Goal: Task Accomplishment & Management: Use online tool/utility

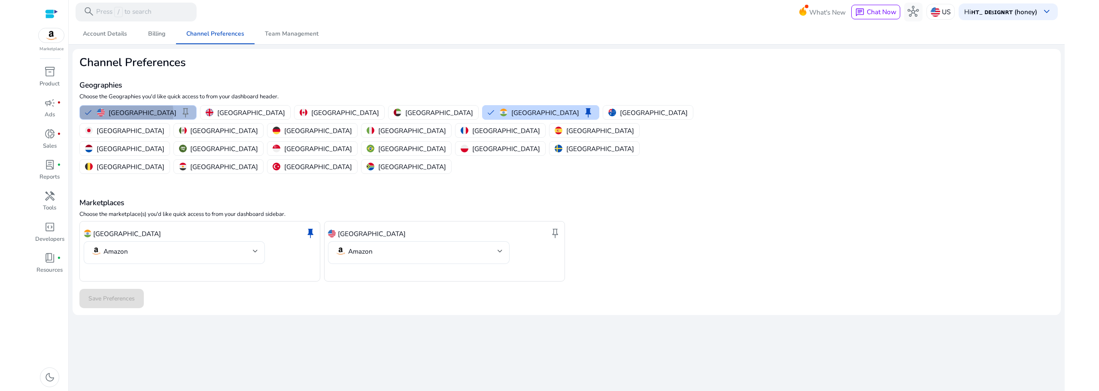
click at [126, 113] on p "[GEOGRAPHIC_DATA]" at bounding box center [143, 112] width 68 height 9
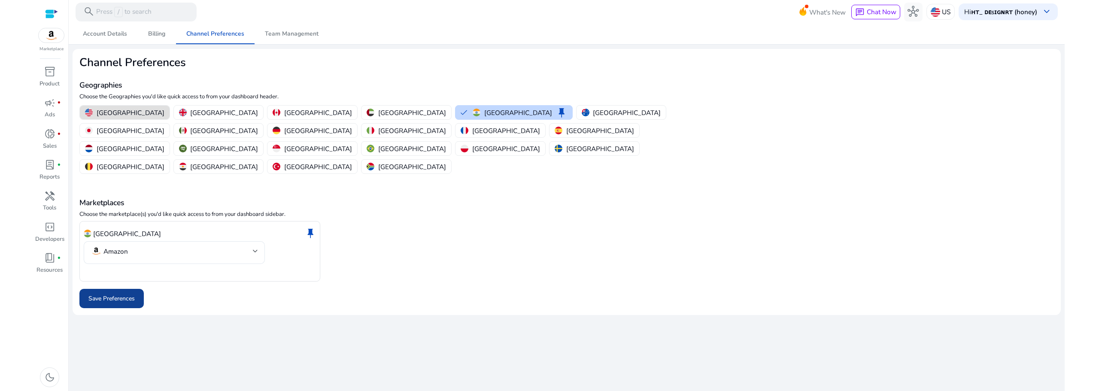
click at [131, 294] on span "Save Preferences" at bounding box center [111, 298] width 46 height 9
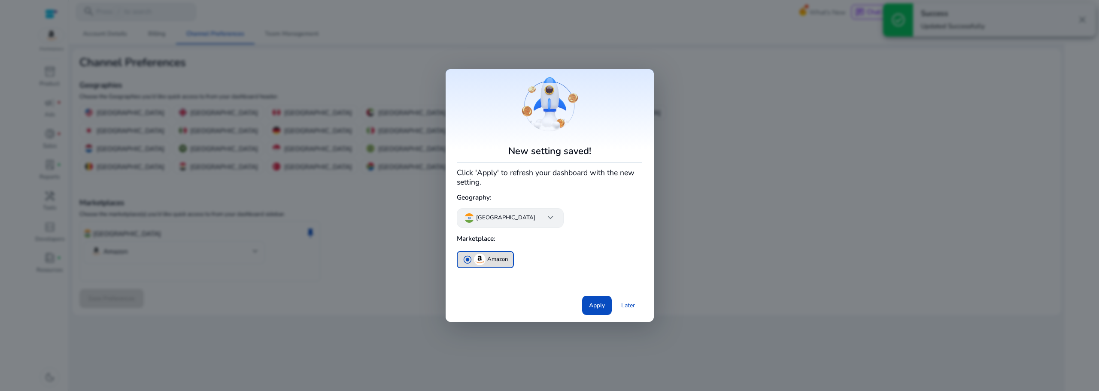
click at [545, 220] on span "keyboard_arrow_down" at bounding box center [550, 217] width 11 height 11
click at [501, 220] on div at bounding box center [549, 195] width 1099 height 391
click at [595, 309] on span "Apply" at bounding box center [597, 305] width 16 height 9
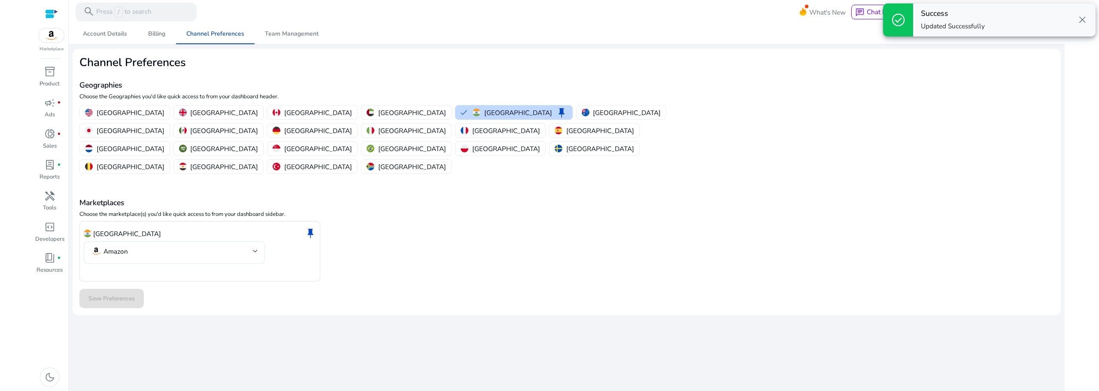
drag, startPoint x: 908, startPoint y: 173, endPoint x: 1036, endPoint y: 49, distance: 178.2
click at [909, 176] on div "Marketplaces Choose the marketplace(s) you'd like quick access to from your das…" at bounding box center [566, 229] width 974 height 106
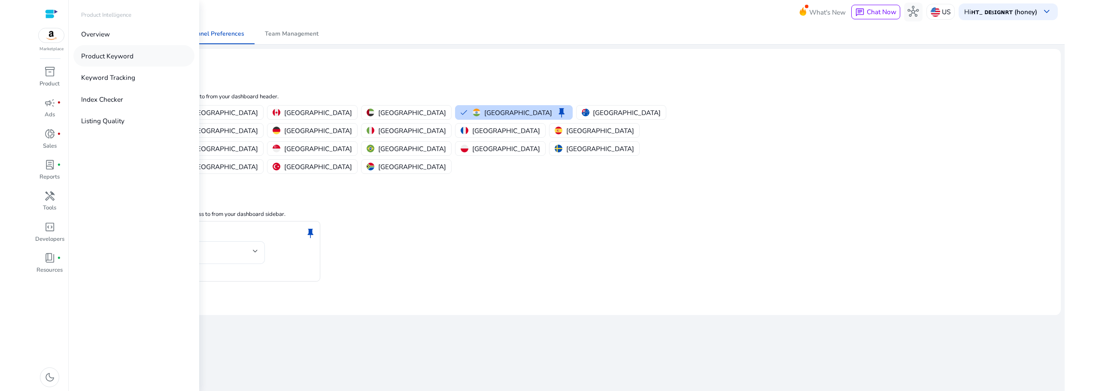
click at [134, 58] on link "Product Keyword" at bounding box center [133, 55] width 121 height 21
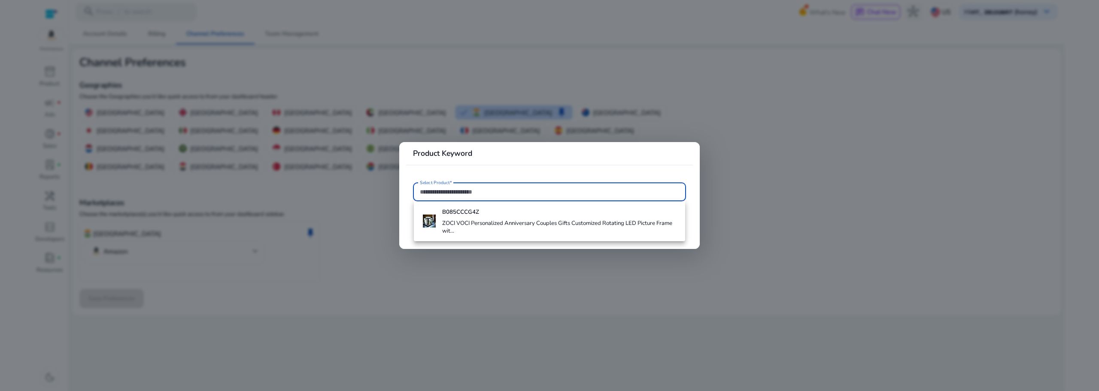
click at [464, 194] on input "Select Product*" at bounding box center [549, 191] width 259 height 9
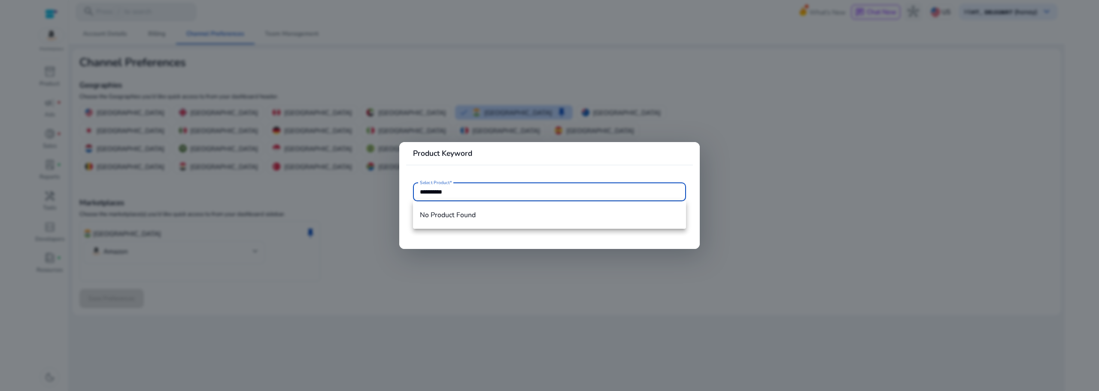
type input "**********"
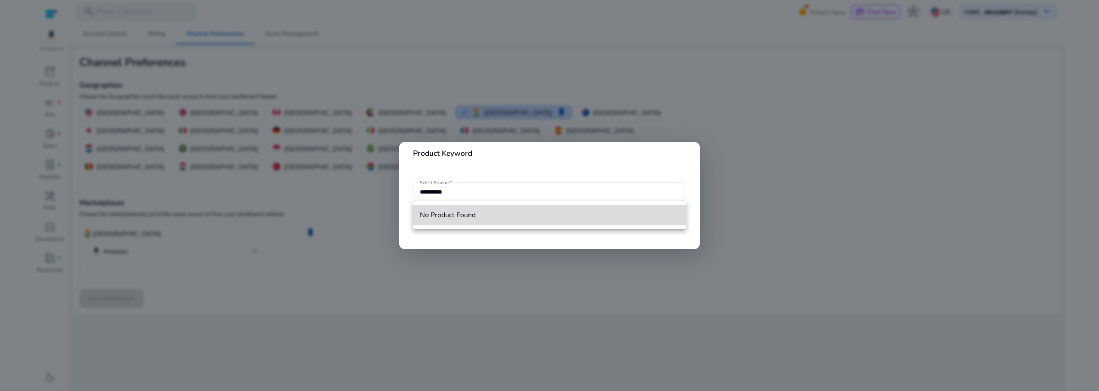
click at [459, 215] on span "No Product Found" at bounding box center [549, 214] width 259 height 9
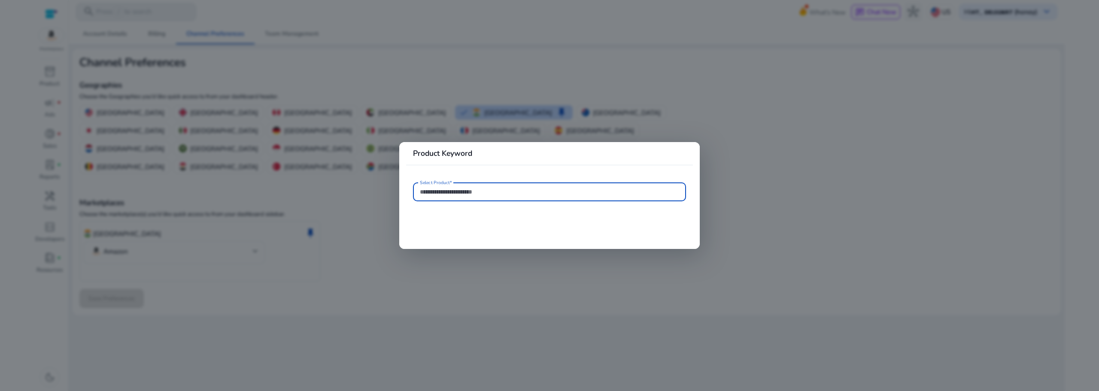
click at [467, 218] on mat-card "Product Keyword Select Product*" at bounding box center [549, 195] width 300 height 107
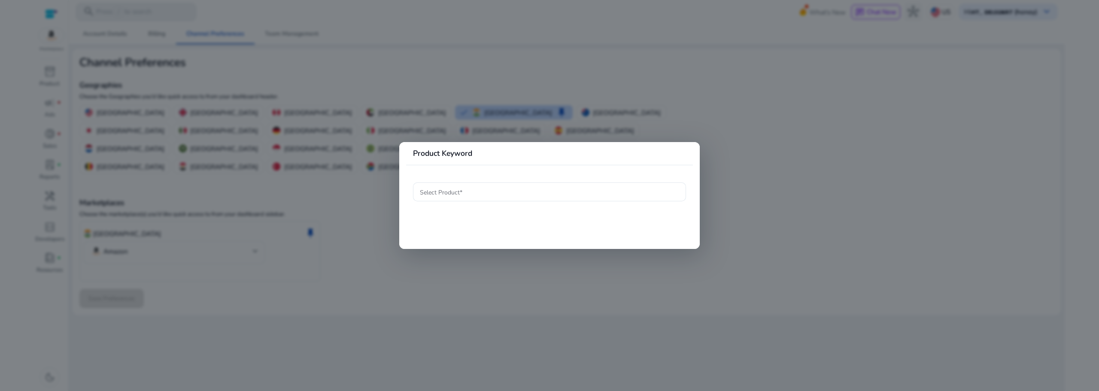
click at [166, 175] on div at bounding box center [549, 195] width 1099 height 391
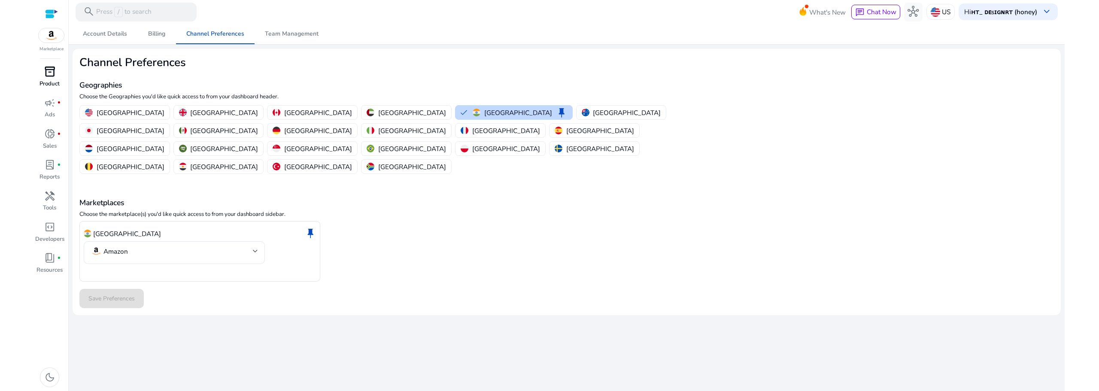
click at [49, 72] on span "inventory_2" at bounding box center [49, 71] width 11 height 11
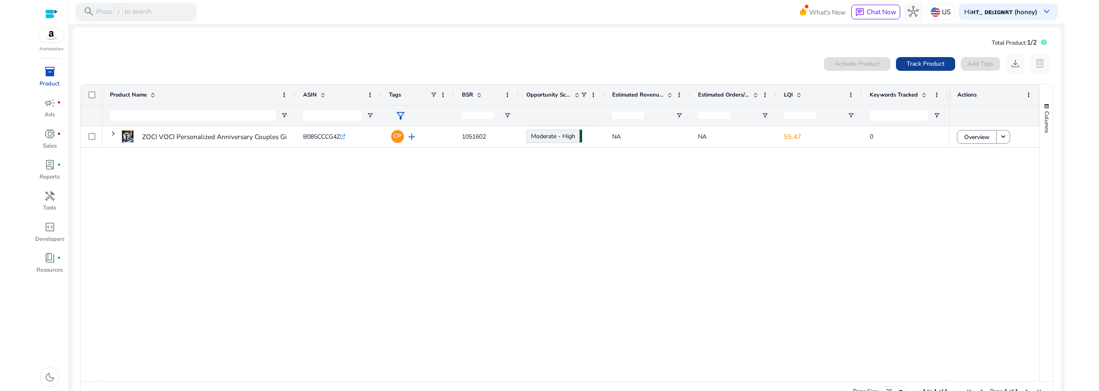
click at [932, 62] on span "Track Product" at bounding box center [926, 63] width 38 height 9
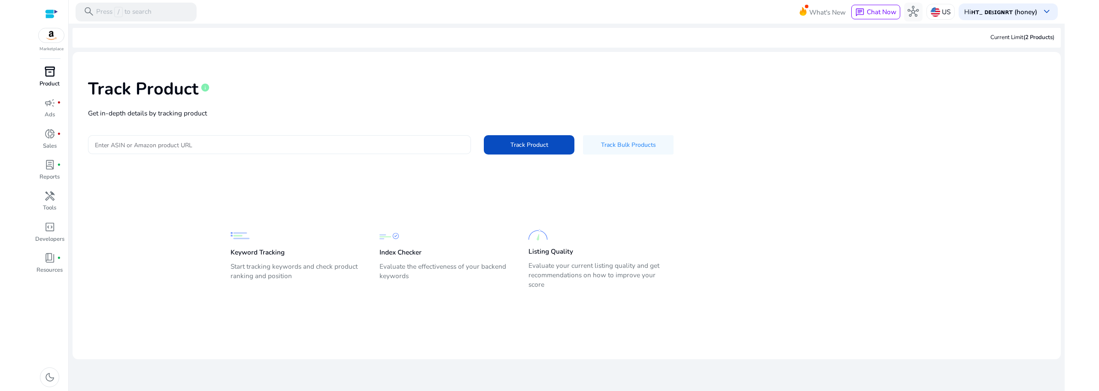
click at [294, 152] on div at bounding box center [279, 144] width 369 height 19
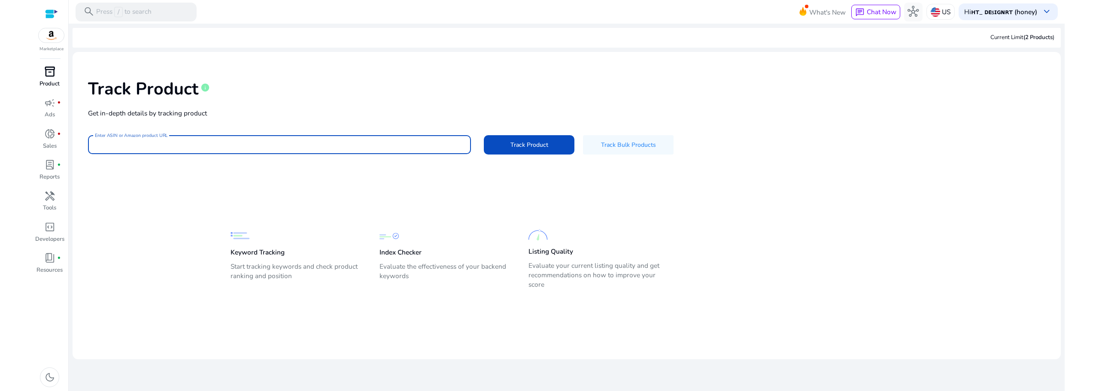
click at [299, 142] on input "Enter ASIN or Amazon product URL" at bounding box center [279, 144] width 369 height 9
paste input "**********"
type input "**********"
click at [484, 135] on button "Track Product" at bounding box center [529, 144] width 91 height 19
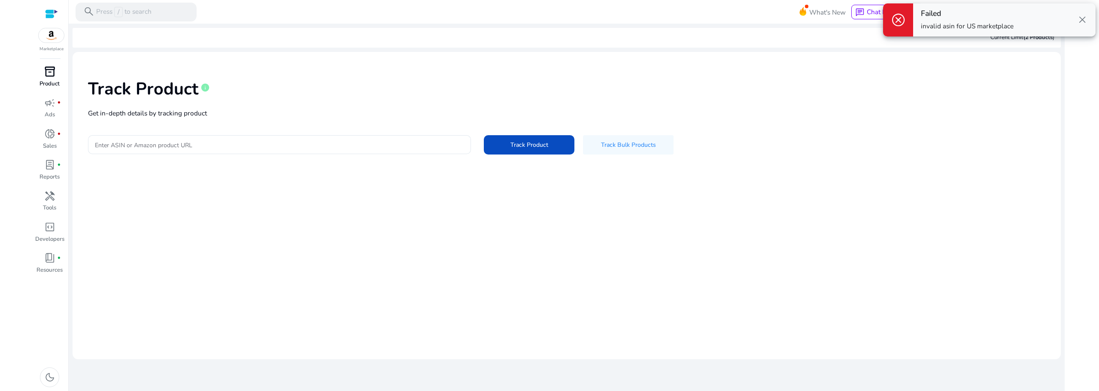
click at [1081, 18] on span "close" at bounding box center [1082, 19] width 11 height 11
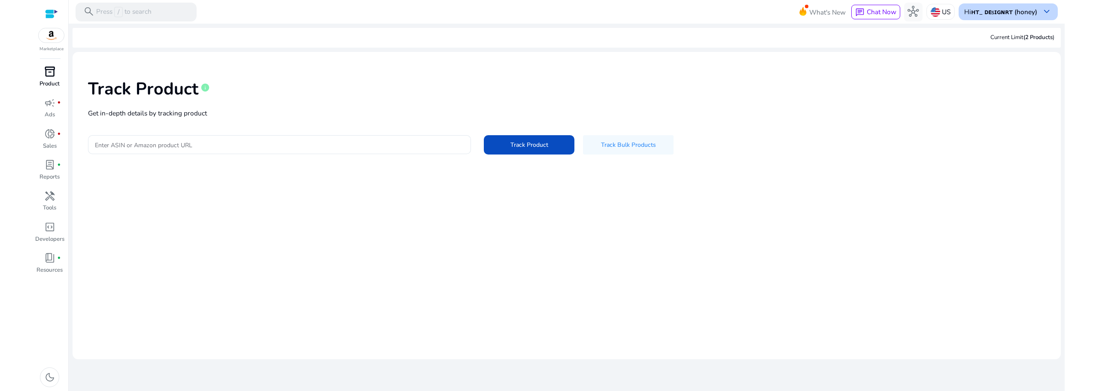
click at [1021, 13] on b "ʜᴛ_ ᴅᴇsɪɢɴʀᴛ (honey)" at bounding box center [1004, 11] width 66 height 9
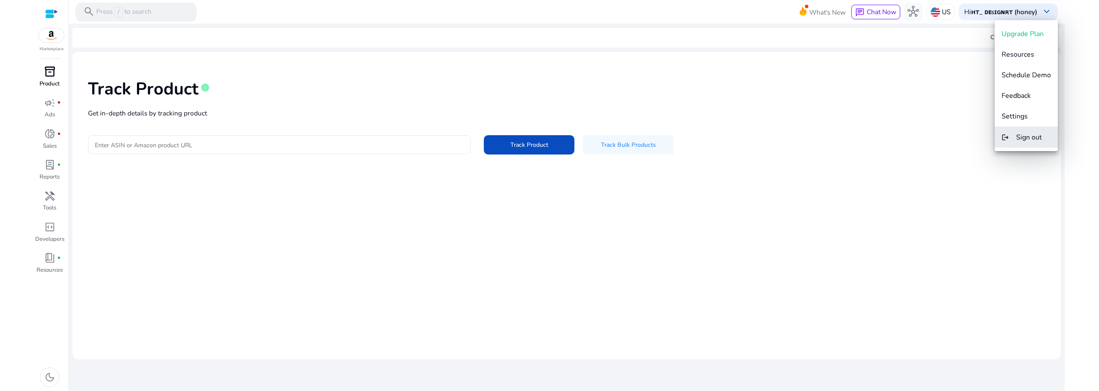
click at [1027, 137] on span "Sign out" at bounding box center [1029, 137] width 26 height 9
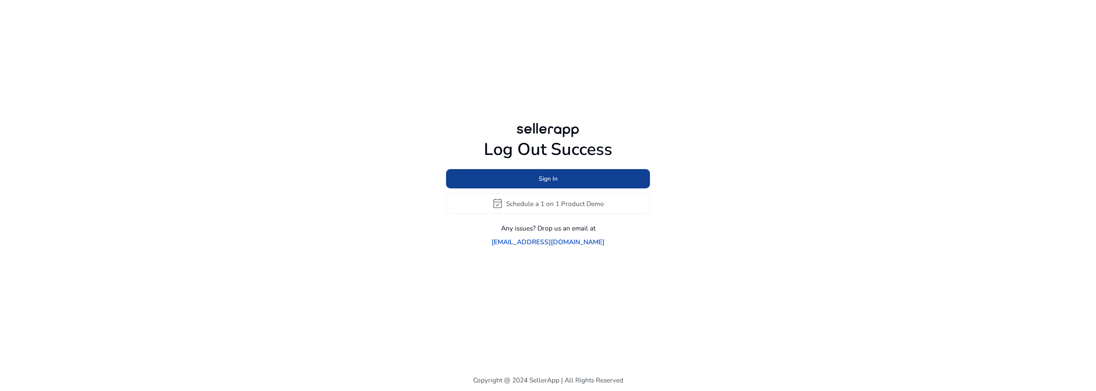
click at [550, 183] on span "Sign In" at bounding box center [548, 178] width 19 height 9
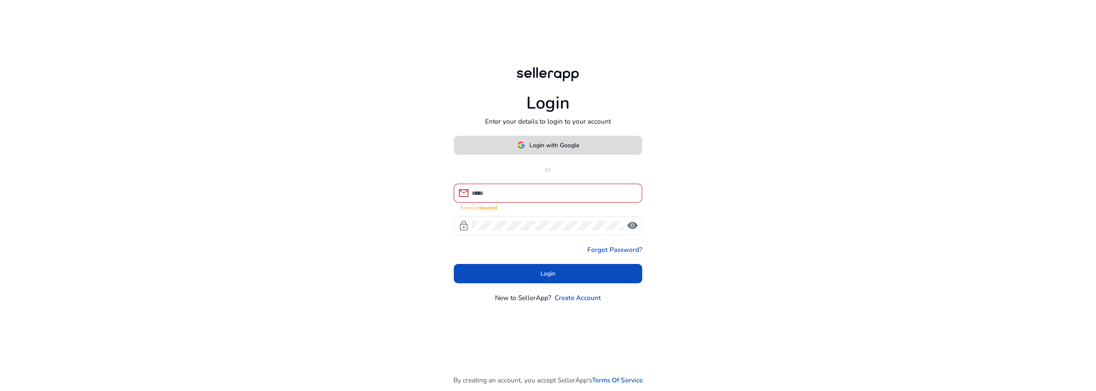
click at [524, 149] on img at bounding box center [521, 145] width 8 height 8
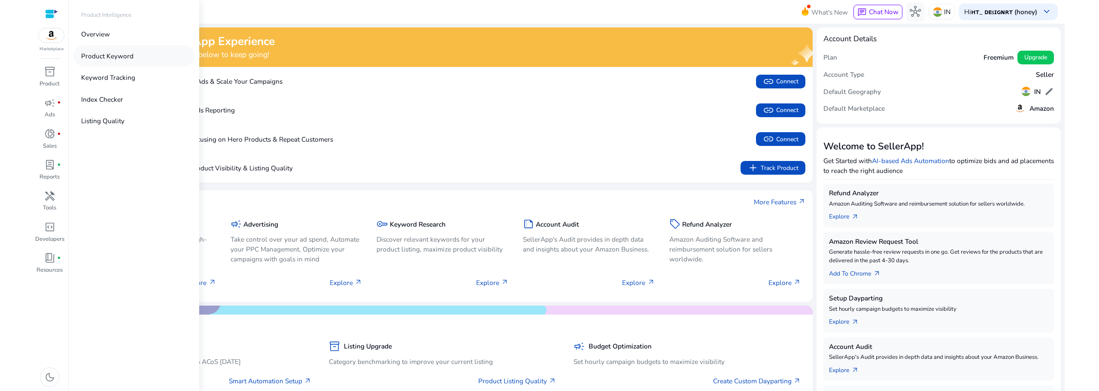
click at [92, 54] on p "Product Keyword" at bounding box center [107, 56] width 52 height 10
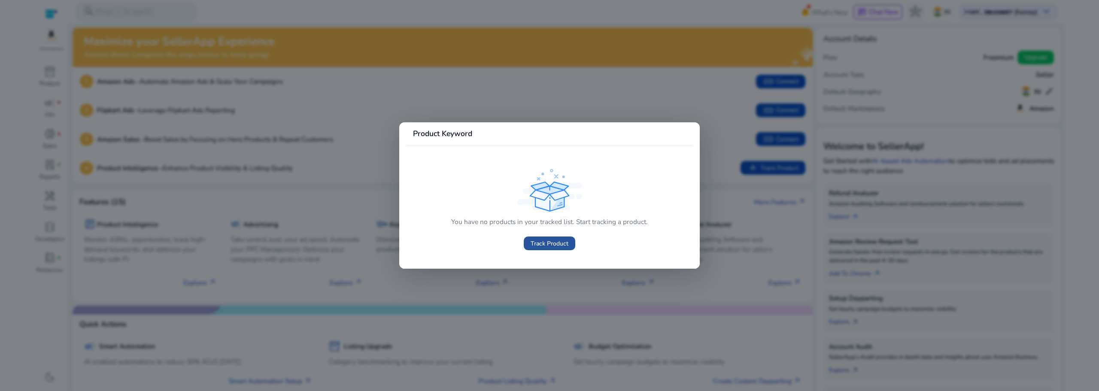
click at [545, 245] on span "Track Product" at bounding box center [550, 243] width 38 height 9
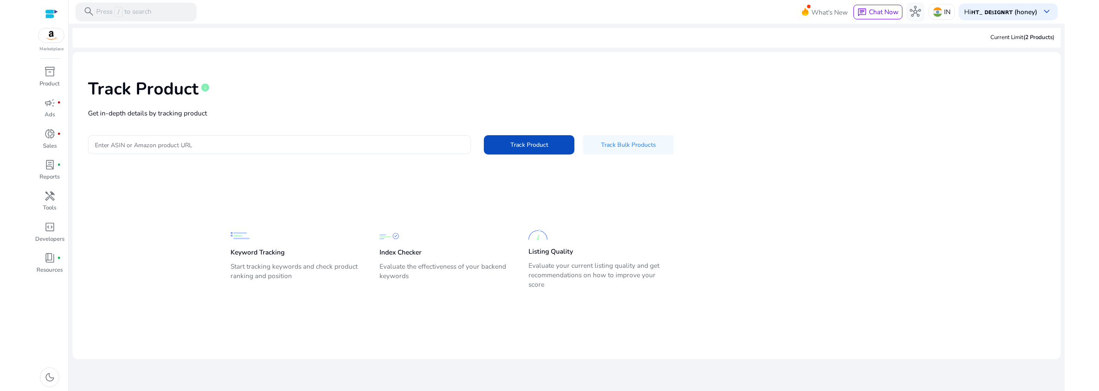
click at [301, 146] on input "Enter ASIN or Amazon product URL" at bounding box center [279, 144] width 369 height 9
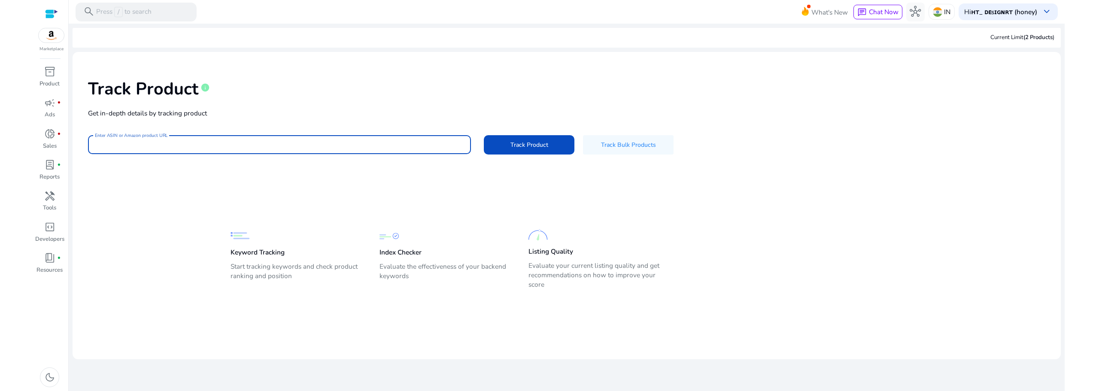
paste input "**********"
type input "**********"
click at [484, 135] on button "Track Product" at bounding box center [529, 144] width 91 height 19
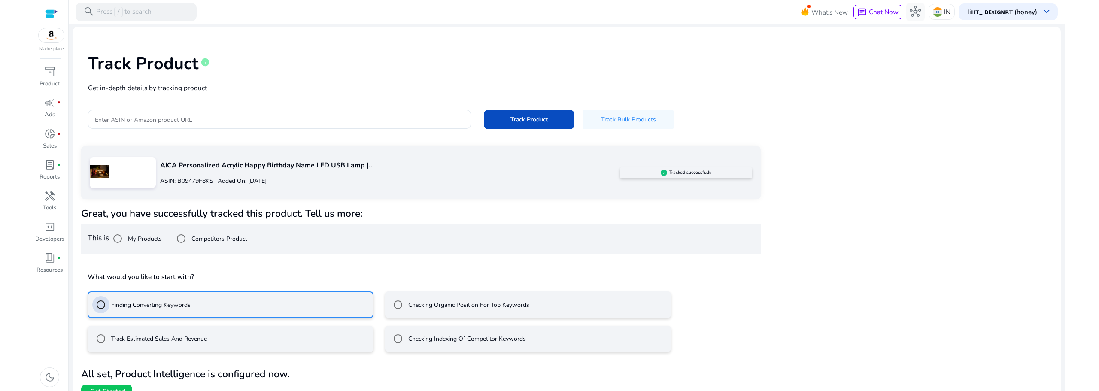
scroll to position [39, 0]
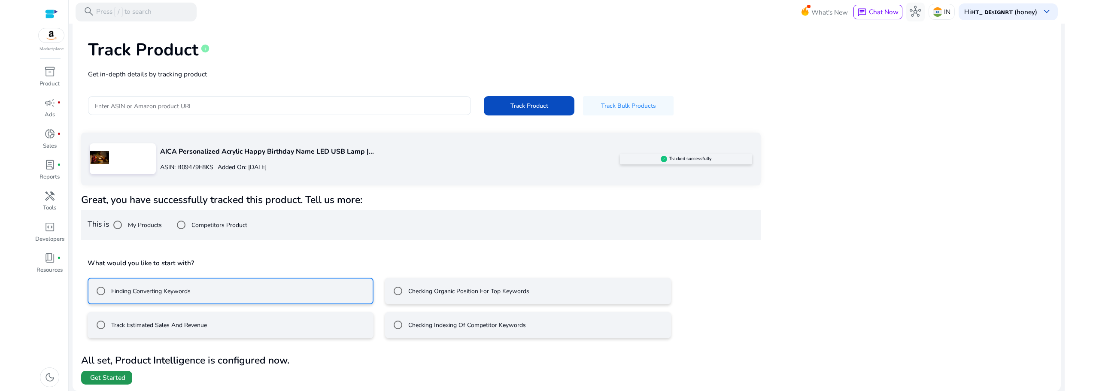
click at [114, 379] on span "Get Started" at bounding box center [107, 377] width 35 height 9
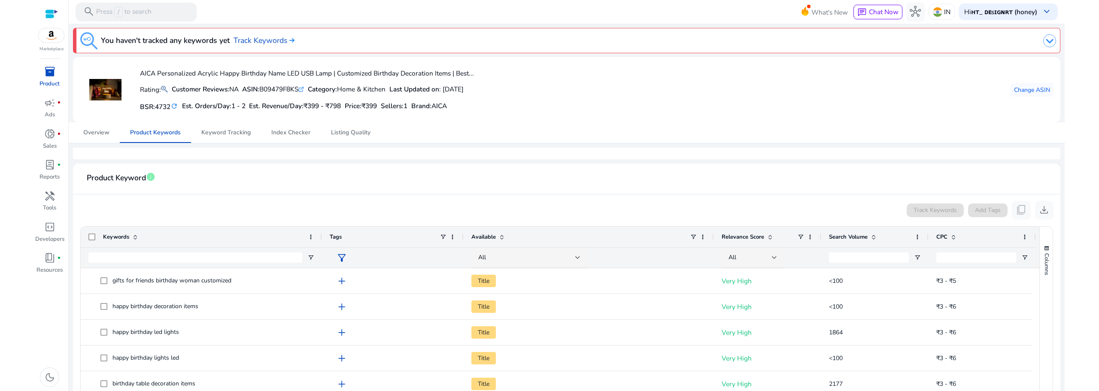
scroll to position [143, 0]
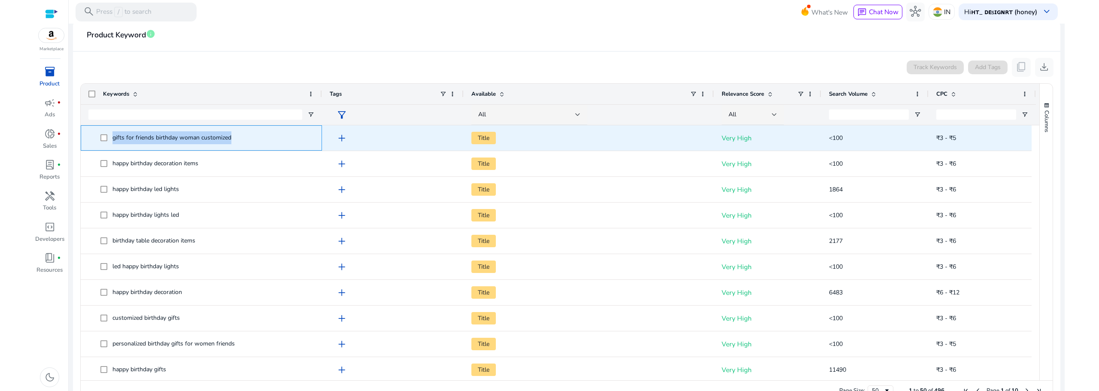
drag, startPoint x: 233, startPoint y: 136, endPoint x: 112, endPoint y: 143, distance: 121.7
click at [112, 143] on span "gifts for friends birthday woman customized" at bounding box center [207, 138] width 214 height 18
copy span "gifts for friends birthday woman customized"
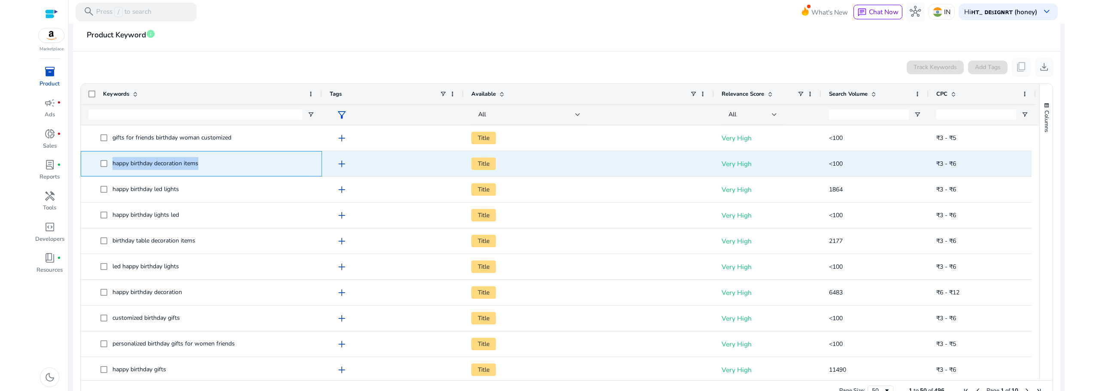
drag, startPoint x: 203, startPoint y: 167, endPoint x: 109, endPoint y: 166, distance: 93.1
click at [109, 166] on span "happy birthday decoration items" at bounding box center [207, 164] width 214 height 18
copy span "happy birthday decoration items"
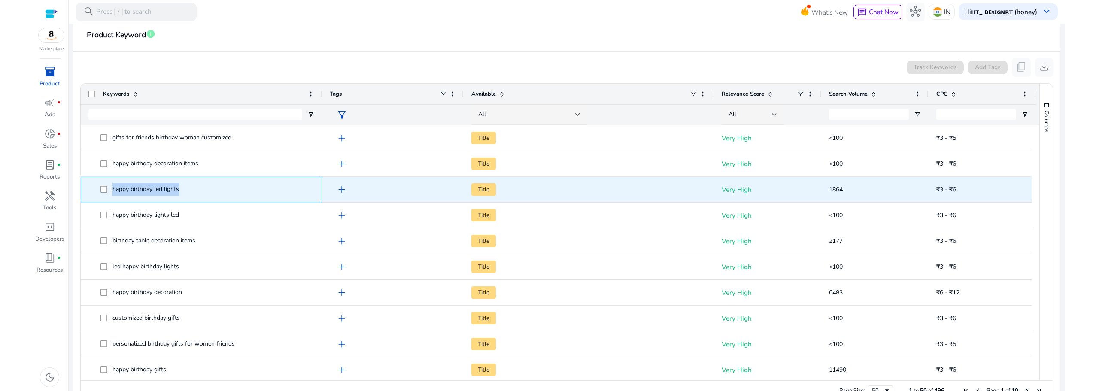
drag, startPoint x: 143, startPoint y: 190, endPoint x: 112, endPoint y: 188, distance: 30.1
click at [112, 188] on span "happy birthday led lights" at bounding box center [207, 190] width 214 height 18
copy span "happy birthday led lights"
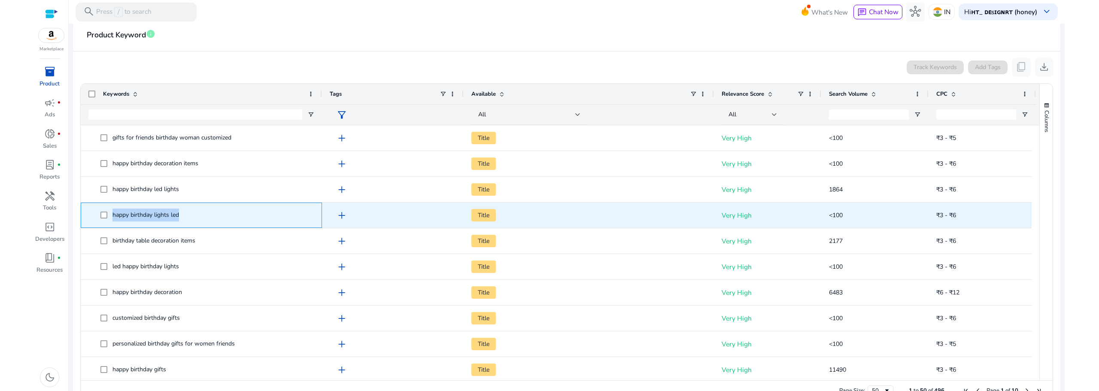
drag, startPoint x: 182, startPoint y: 212, endPoint x: 112, endPoint y: 214, distance: 69.6
click at [112, 214] on span "happy birthday lights led" at bounding box center [207, 215] width 214 height 18
copy span "happy birthday lights led"
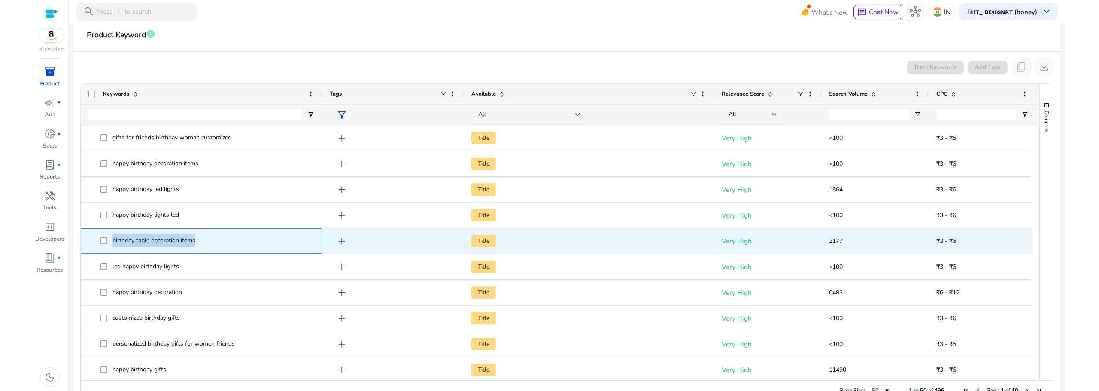
drag, startPoint x: 199, startPoint y: 239, endPoint x: 109, endPoint y: 245, distance: 90.7
click at [109, 245] on span "birthday table decoration items" at bounding box center [207, 241] width 214 height 18
copy span "birthday table decoration items"
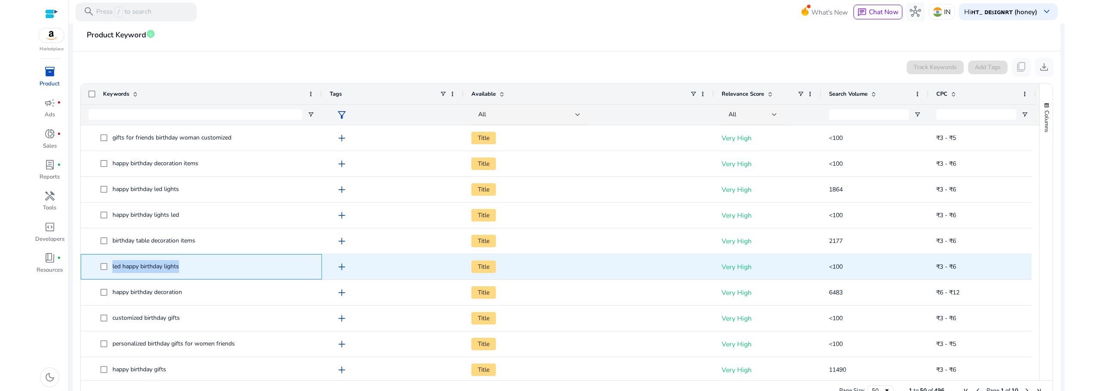
drag, startPoint x: 181, startPoint y: 267, endPoint x: 110, endPoint y: 269, distance: 70.8
click at [110, 269] on span "led happy birthday lights" at bounding box center [207, 267] width 214 height 18
copy span "led happy birthday lights"
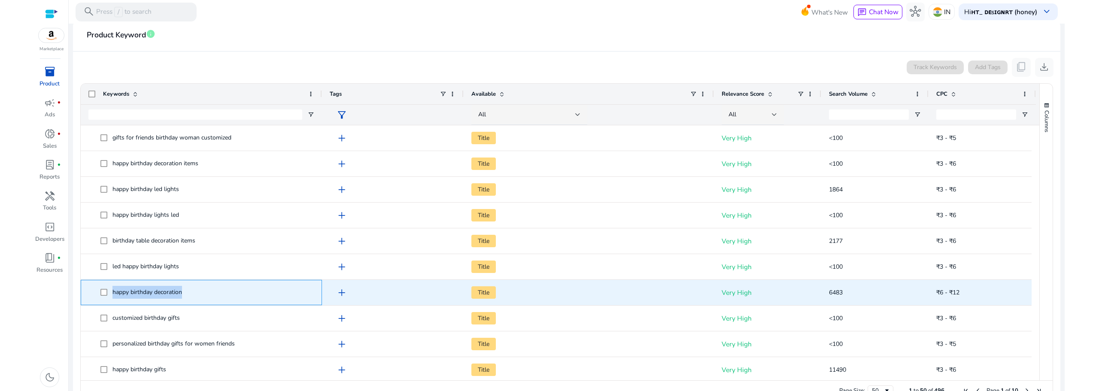
drag, startPoint x: 185, startPoint y: 297, endPoint x: 112, endPoint y: 297, distance: 73.4
click at [112, 297] on span "happy birthday decoration" at bounding box center [207, 293] width 214 height 18
copy span "happy birthday decoration"
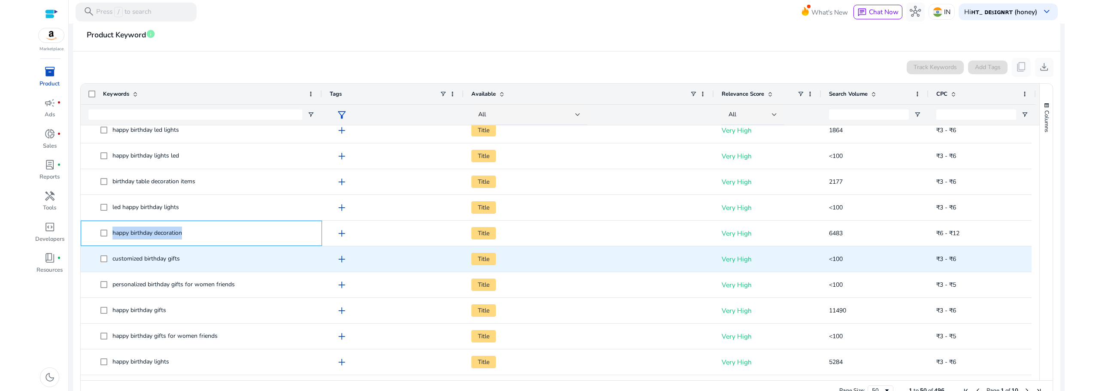
scroll to position [72, 0]
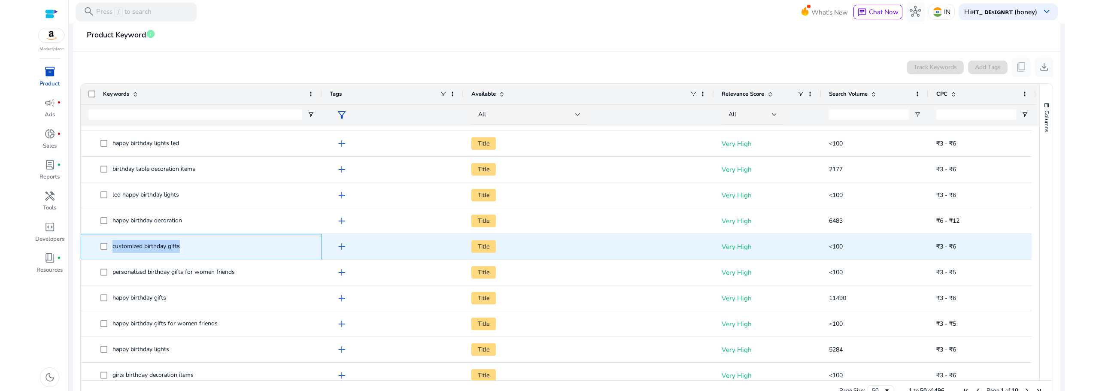
drag, startPoint x: 180, startPoint y: 246, endPoint x: 112, endPoint y: 249, distance: 67.5
click at [112, 249] on span "customized birthday gifts" at bounding box center [145, 246] width 67 height 8
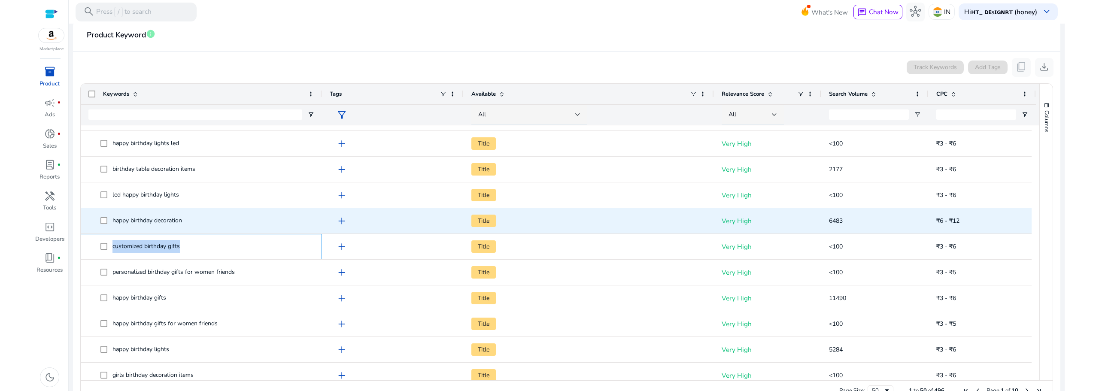
copy span "customized birthday gifts"
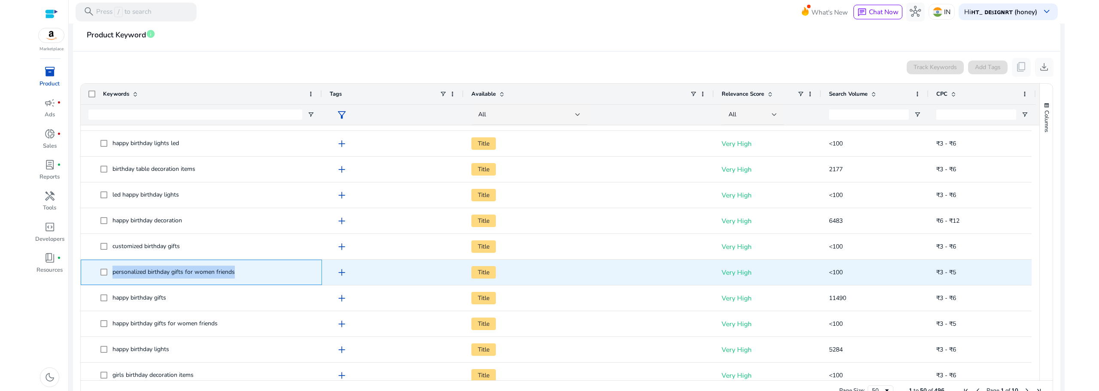
drag, startPoint x: 234, startPoint y: 271, endPoint x: 113, endPoint y: 276, distance: 121.2
click at [113, 276] on div "personalized birthday gifts for women friends" at bounding box center [173, 272] width 122 height 13
copy span "personalized birthday gifts for women friends"
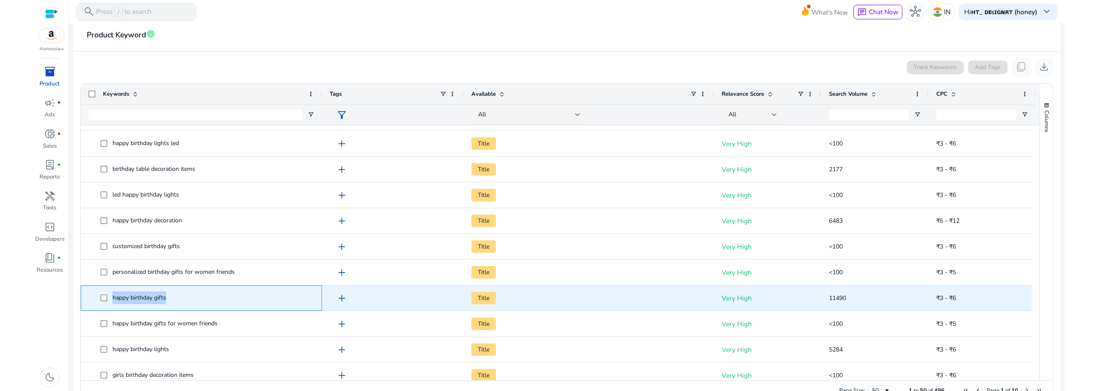
drag, startPoint x: 171, startPoint y: 298, endPoint x: 113, endPoint y: 297, distance: 57.9
click at [113, 297] on span "happy birthday gifts" at bounding box center [207, 298] width 214 height 18
copy span "happy birthday gifts"
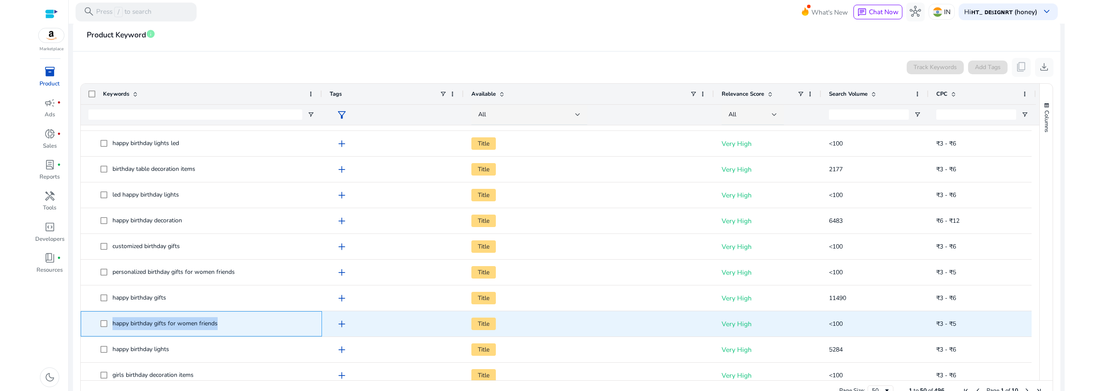
drag, startPoint x: 219, startPoint y: 325, endPoint x: 109, endPoint y: 326, distance: 109.5
click at [109, 326] on span "happy birthday gifts for women friends" at bounding box center [207, 324] width 214 height 18
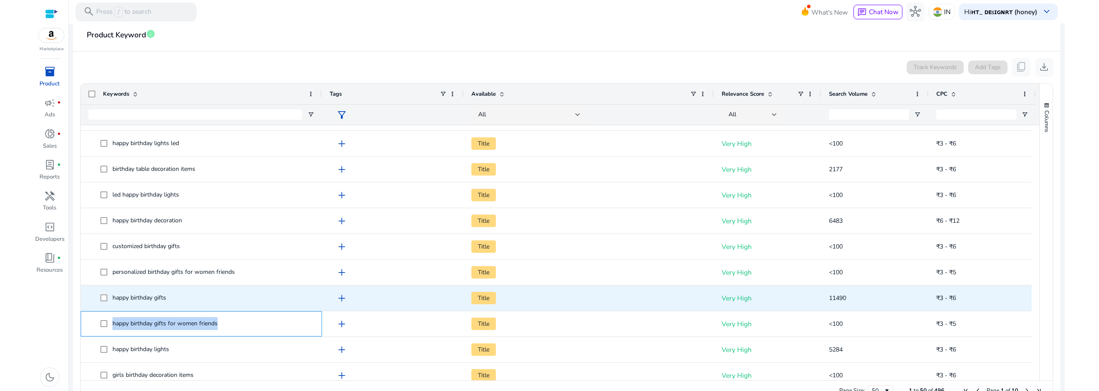
scroll to position [143, 0]
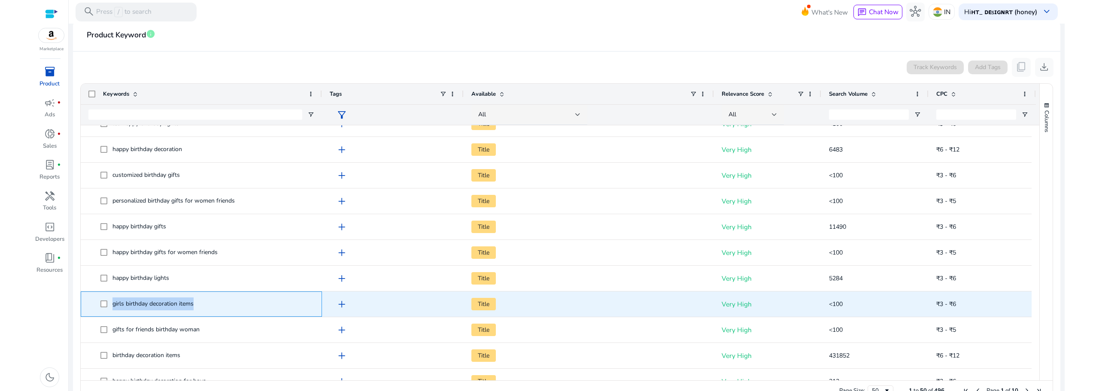
drag, startPoint x: 196, startPoint y: 306, endPoint x: 112, endPoint y: 312, distance: 84.3
click at [112, 312] on span "girls birthday decoration items" at bounding box center [207, 304] width 214 height 18
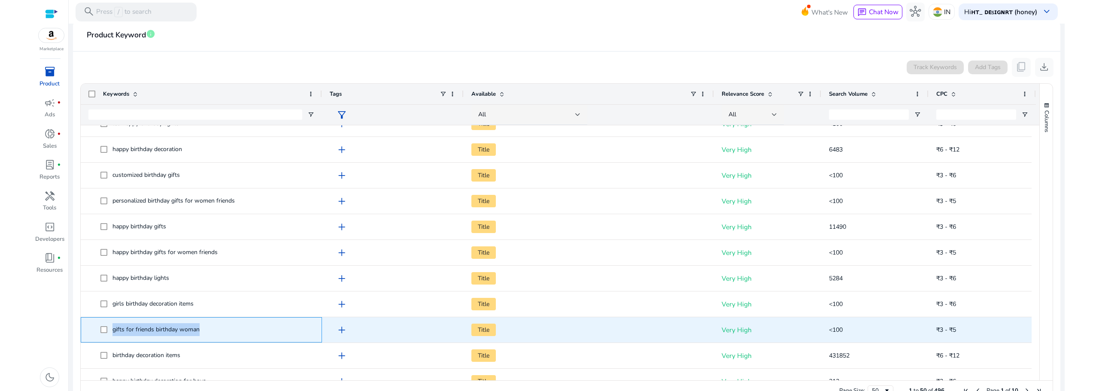
drag, startPoint x: 201, startPoint y: 331, endPoint x: 114, endPoint y: 335, distance: 87.7
click at [114, 335] on span "gifts for friends birthday woman" at bounding box center [207, 330] width 214 height 18
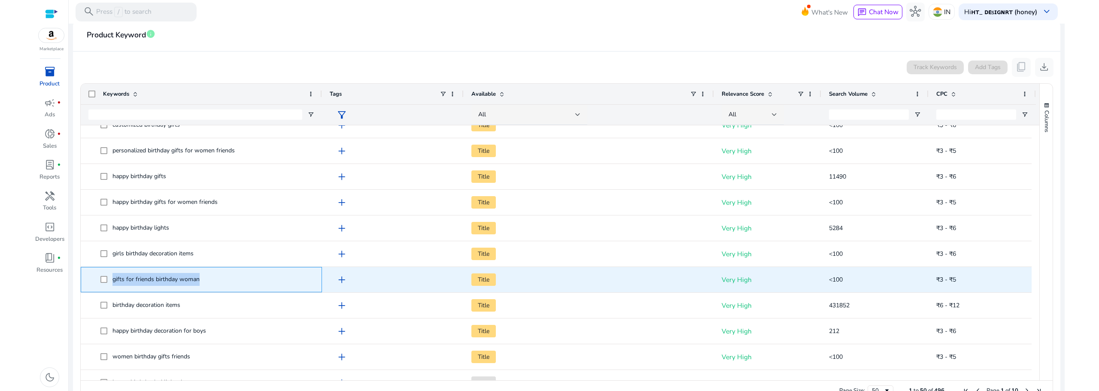
scroll to position [215, 0]
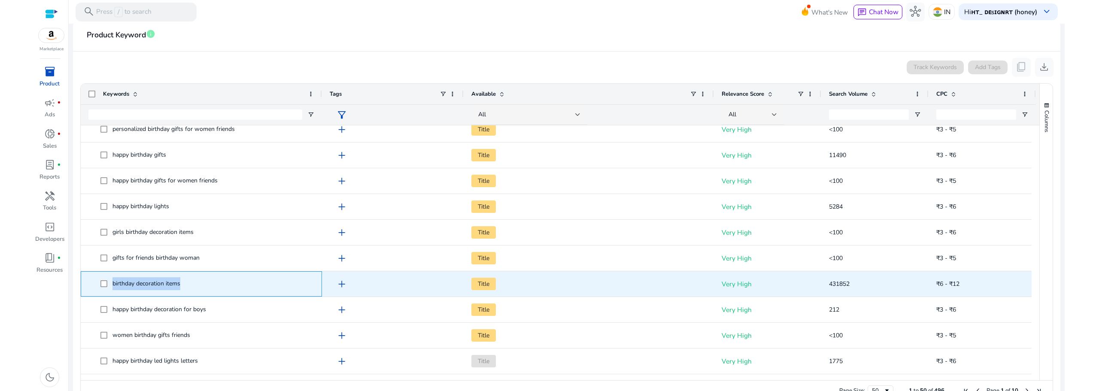
drag, startPoint x: 151, startPoint y: 286, endPoint x: 113, endPoint y: 286, distance: 37.8
click at [113, 286] on span "birthday decoration items" at bounding box center [207, 284] width 214 height 18
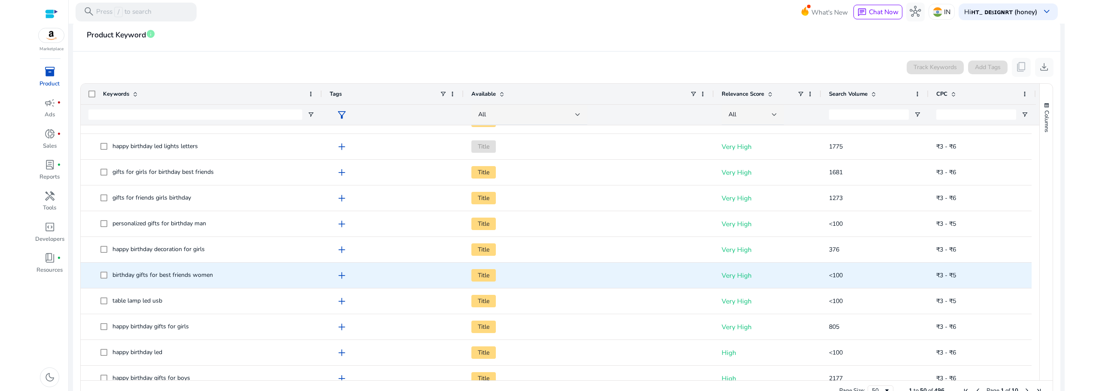
scroll to position [501, 0]
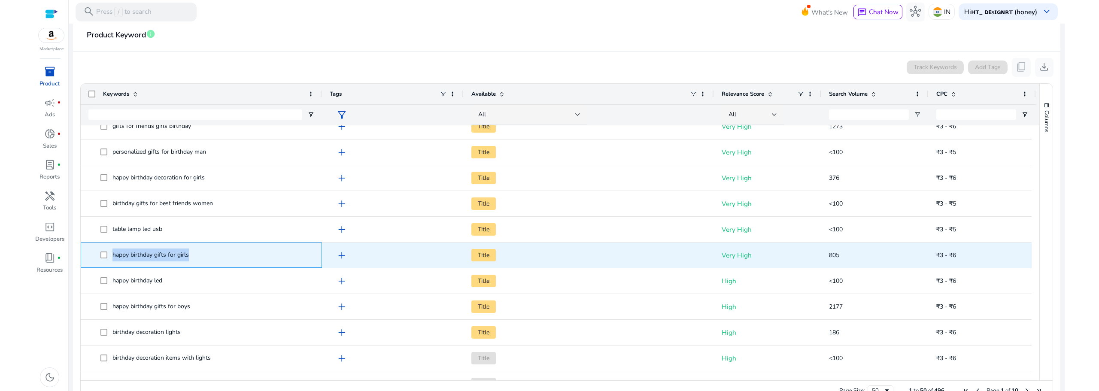
drag, startPoint x: 191, startPoint y: 255, endPoint x: 110, endPoint y: 259, distance: 81.2
click at [110, 259] on span "happy birthday gifts for girls" at bounding box center [207, 255] width 214 height 18
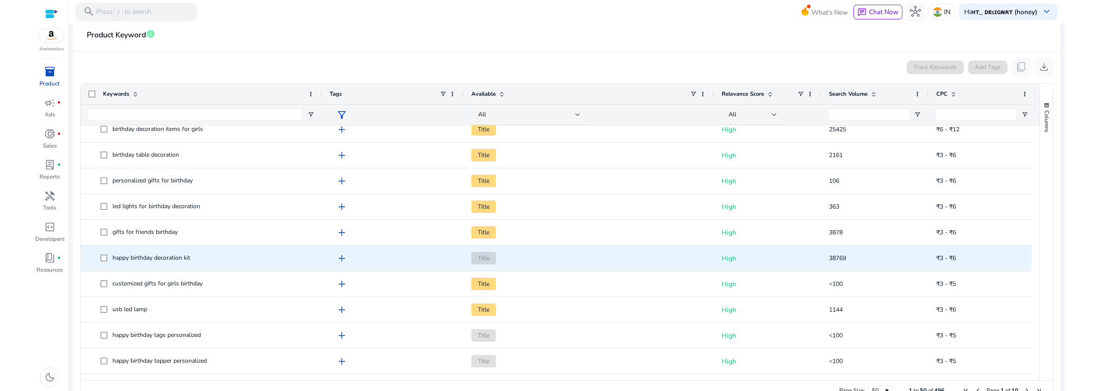
scroll to position [0, 0]
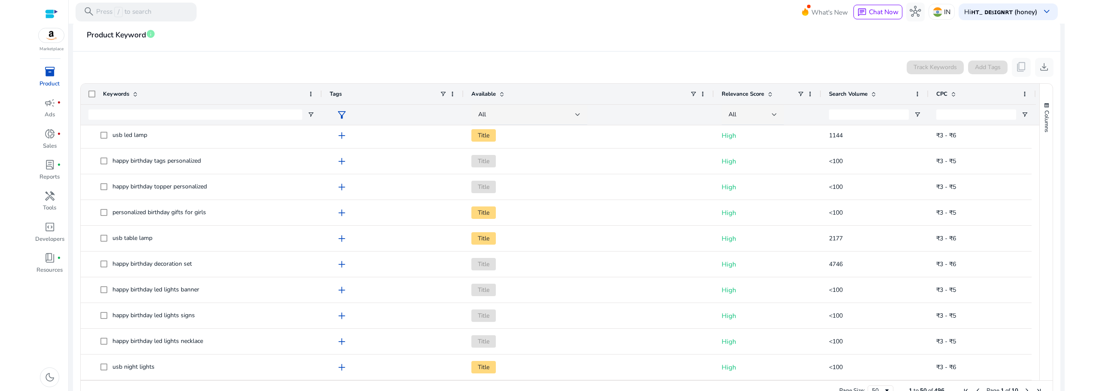
click at [846, 91] on span "Search Volume" at bounding box center [848, 94] width 39 height 8
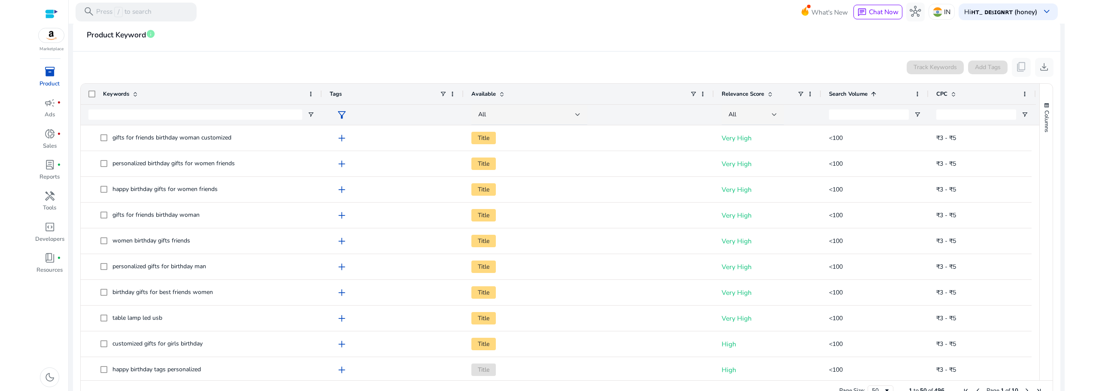
click at [849, 91] on span "Search Volume" at bounding box center [848, 94] width 39 height 8
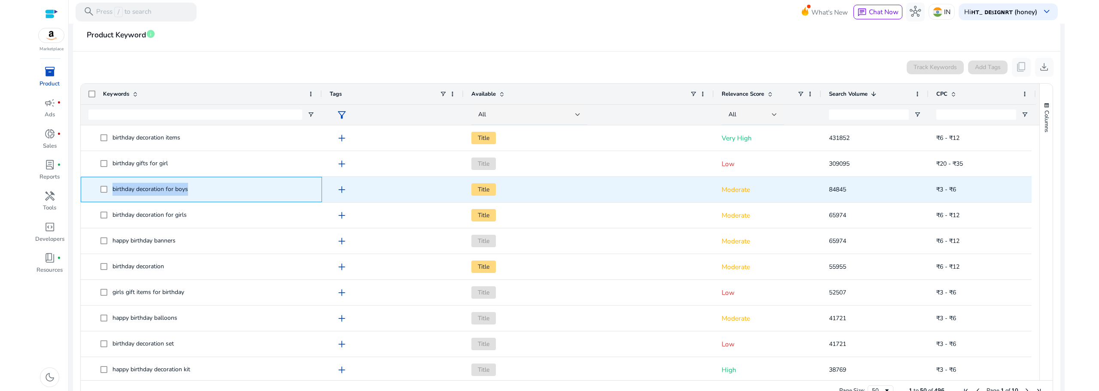
drag, startPoint x: 192, startPoint y: 191, endPoint x: 109, endPoint y: 191, distance: 82.4
click at [109, 191] on span "birthday decoration for boys" at bounding box center [207, 190] width 214 height 18
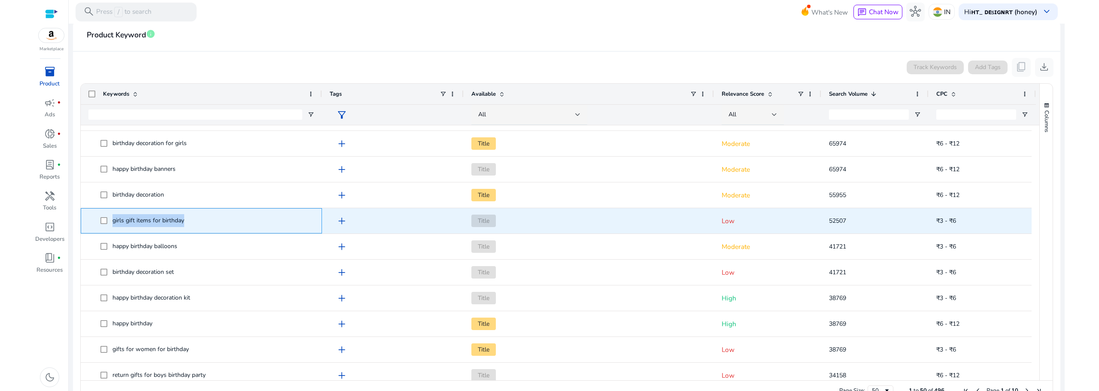
drag, startPoint x: 188, startPoint y: 220, endPoint x: 112, endPoint y: 219, distance: 76.0
click at [112, 219] on span "girls gift items for birthday" at bounding box center [207, 221] width 214 height 18
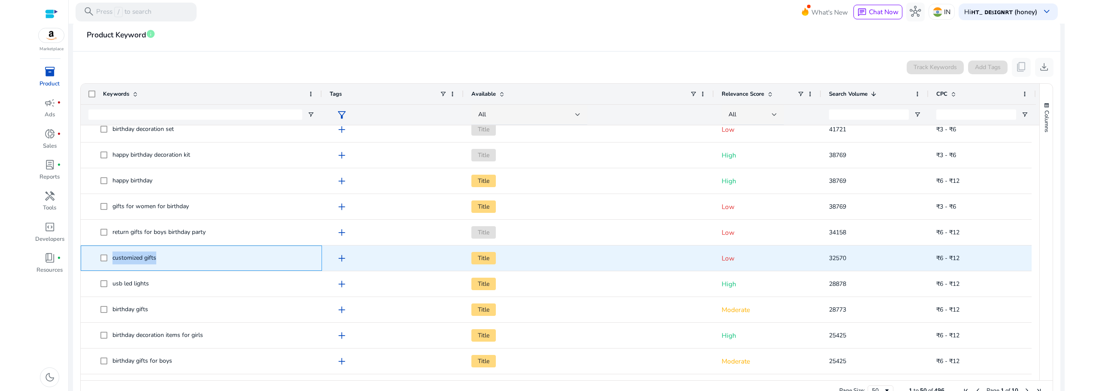
drag, startPoint x: 158, startPoint y: 260, endPoint x: 112, endPoint y: 256, distance: 46.6
click at [112, 256] on span "customized gifts" at bounding box center [207, 258] width 214 height 18
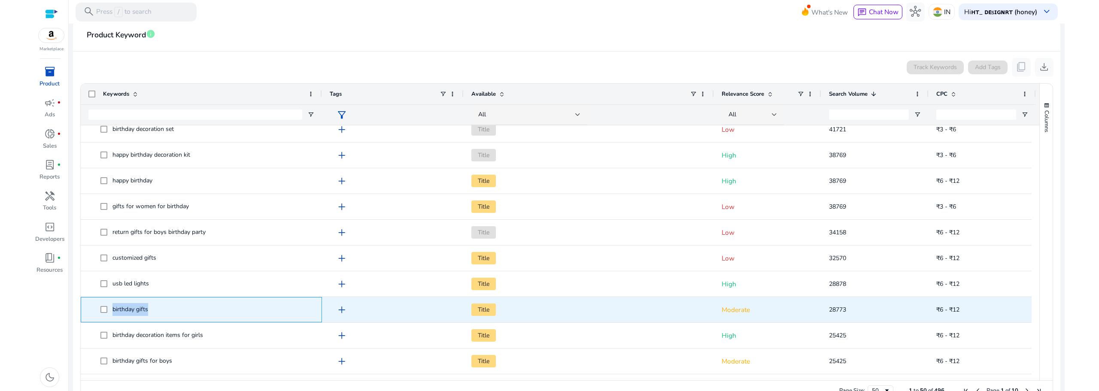
drag, startPoint x: 149, startPoint y: 308, endPoint x: 109, endPoint y: 311, distance: 39.2
click at [109, 311] on span "birthday gifts" at bounding box center [207, 310] width 214 height 18
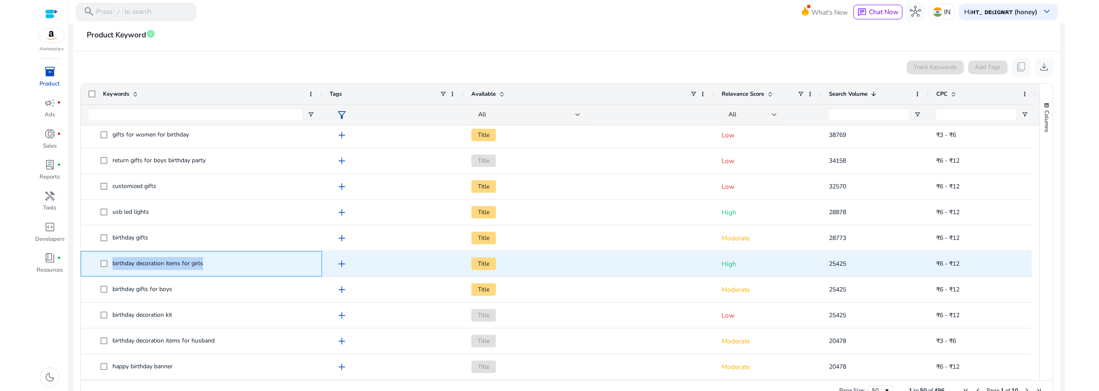
drag, startPoint x: 205, startPoint y: 264, endPoint x: 113, endPoint y: 266, distance: 91.9
click at [113, 266] on span "birthday decoration items for girls" at bounding box center [207, 264] width 214 height 18
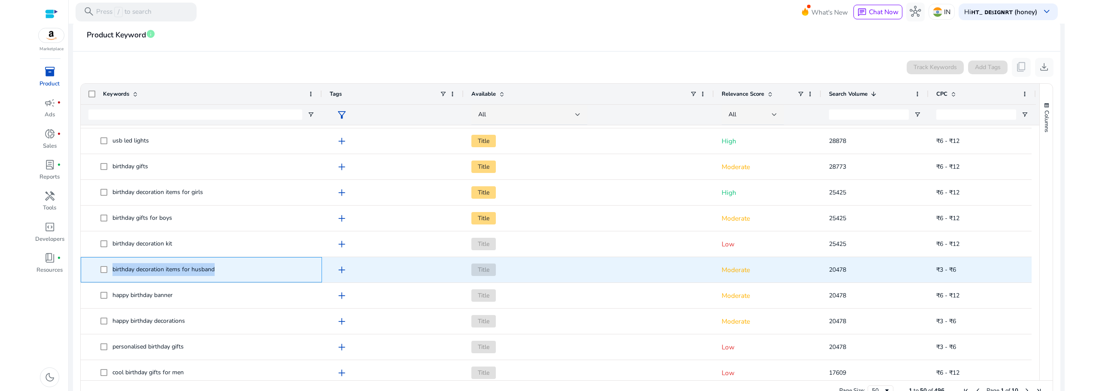
click at [106, 272] on span "birthday decoration items for husband" at bounding box center [207, 270] width 214 height 18
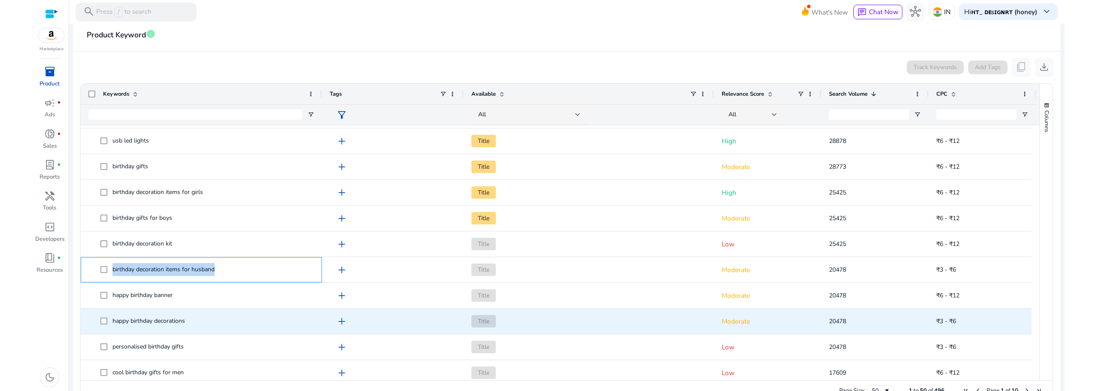
scroll to position [429, 0]
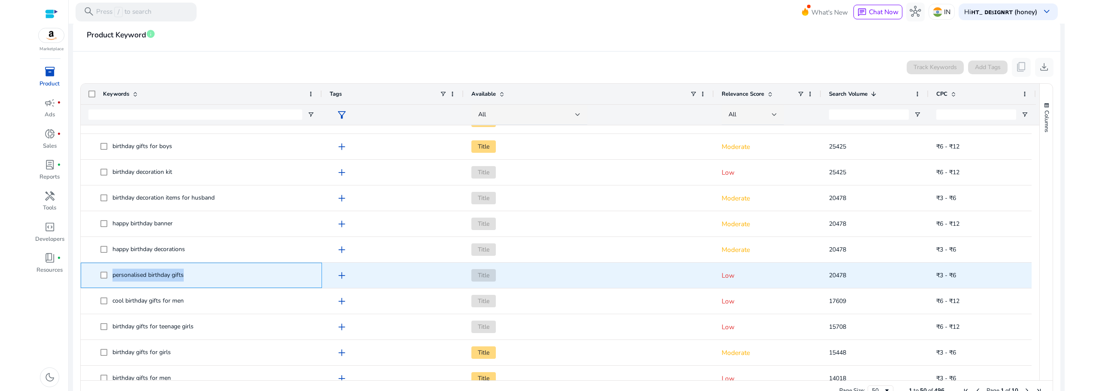
drag, startPoint x: 185, startPoint y: 274, endPoint x: 109, endPoint y: 276, distance: 76.0
click at [109, 276] on span "personalised birthday gifts" at bounding box center [207, 276] width 214 height 18
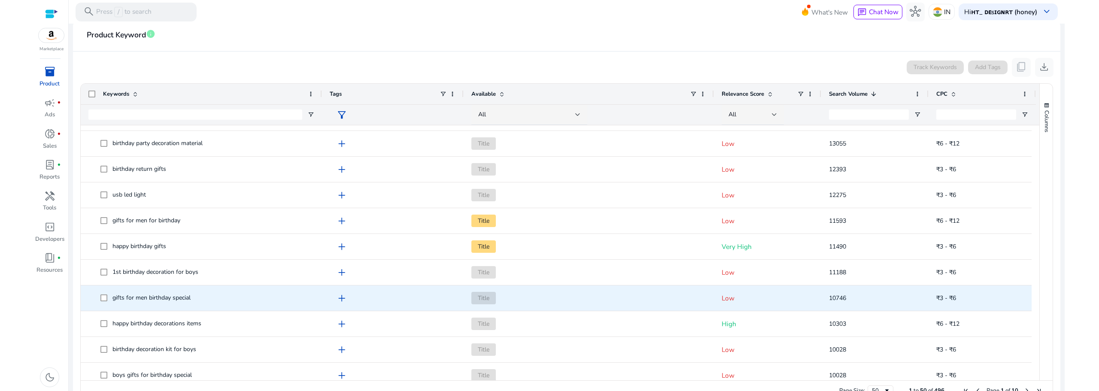
scroll to position [787, 0]
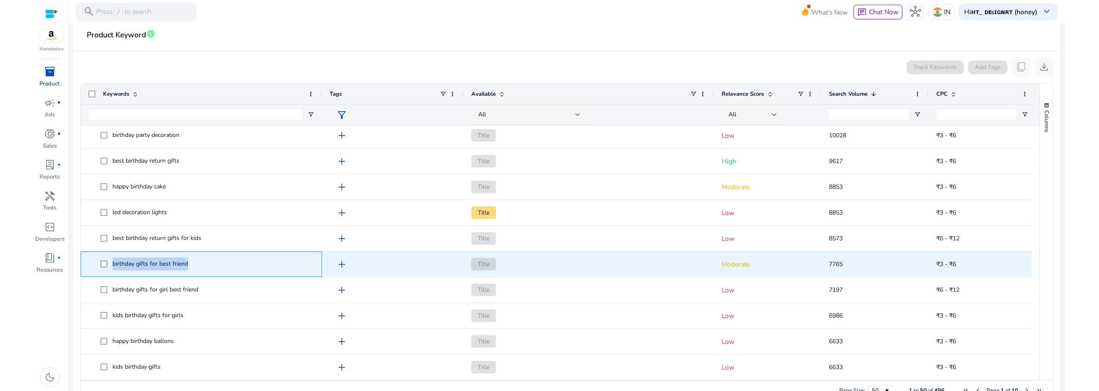
drag, startPoint x: 190, startPoint y: 262, endPoint x: 124, endPoint y: 268, distance: 66.0
click at [113, 264] on span "birthday gifts for best friend" at bounding box center [207, 264] width 214 height 18
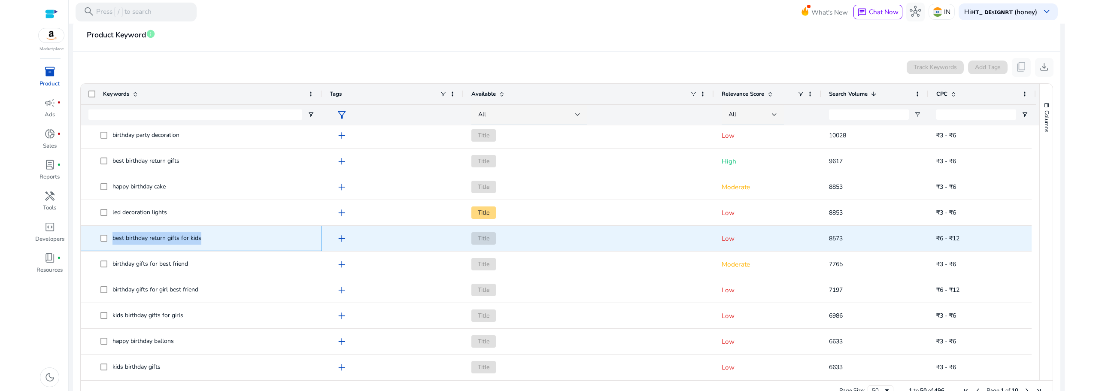
drag, startPoint x: 200, startPoint y: 239, endPoint x: 112, endPoint y: 237, distance: 87.6
click at [112, 237] on span "best birthday return gifts for kids" at bounding box center [207, 239] width 214 height 18
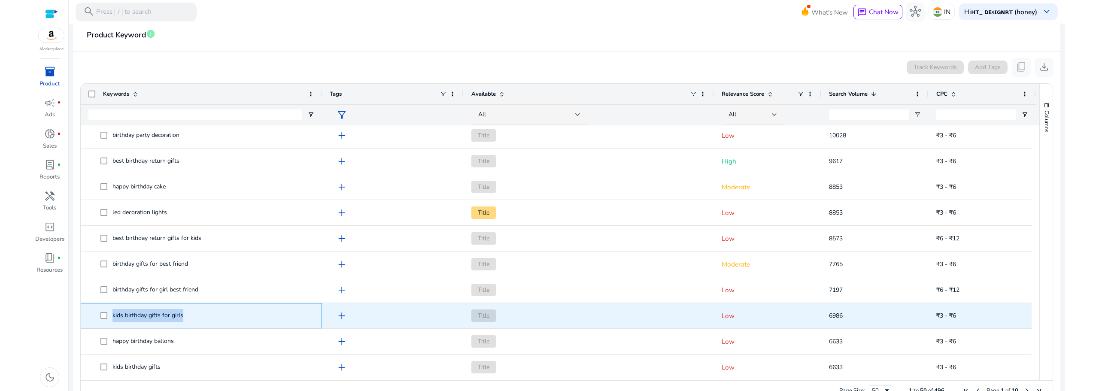
drag, startPoint x: 182, startPoint y: 316, endPoint x: 111, endPoint y: 313, distance: 70.9
click at [111, 313] on span "kids birthday gifts for girls" at bounding box center [207, 316] width 214 height 18
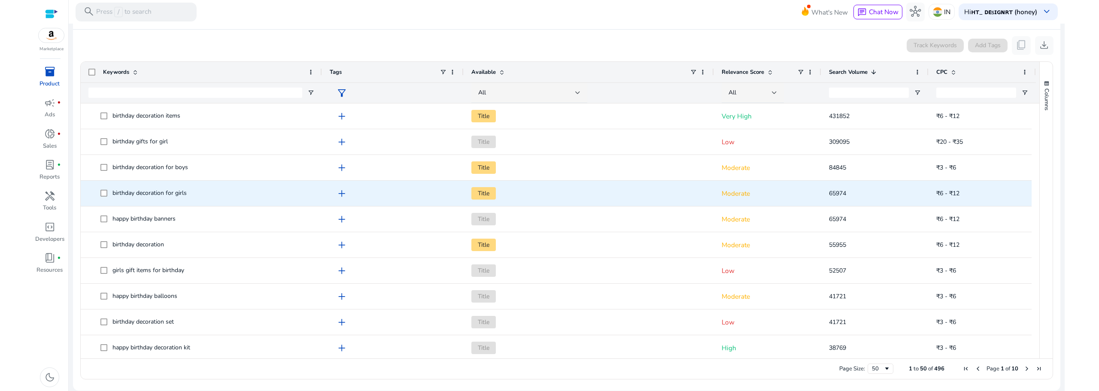
scroll to position [159, 0]
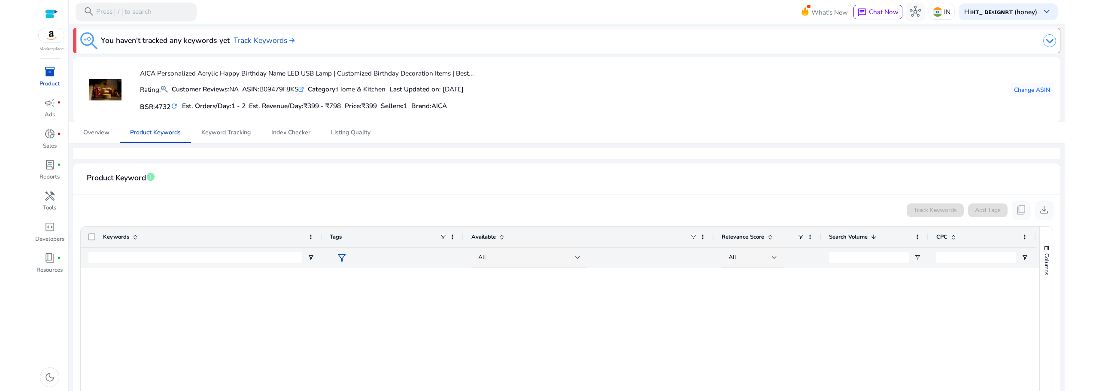
scroll to position [1033, 0]
